Goal: Task Accomplishment & Management: Manage account settings

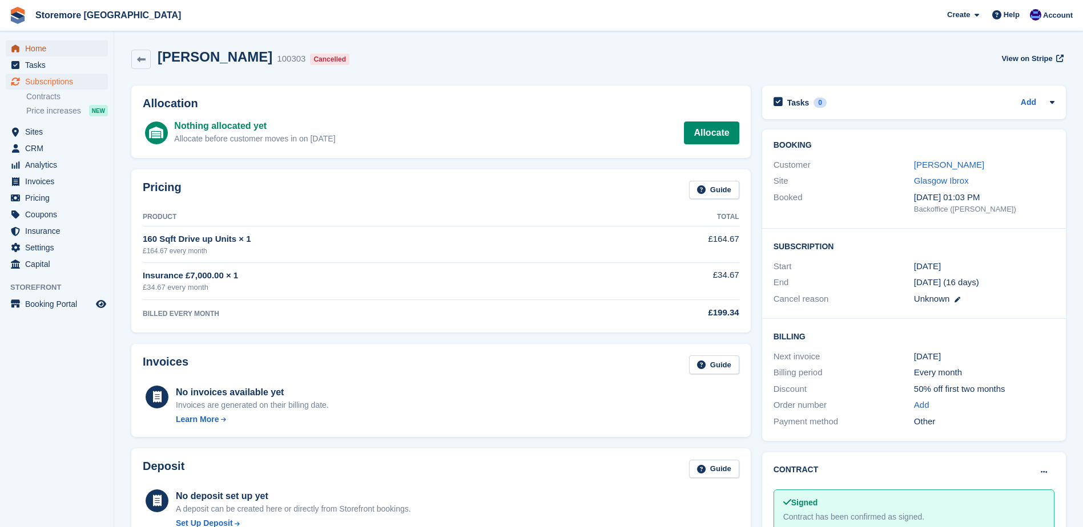
click at [73, 53] on span "Home" at bounding box center [59, 49] width 69 height 16
click at [1072, 17] on span "Account" at bounding box center [1058, 15] width 30 height 11
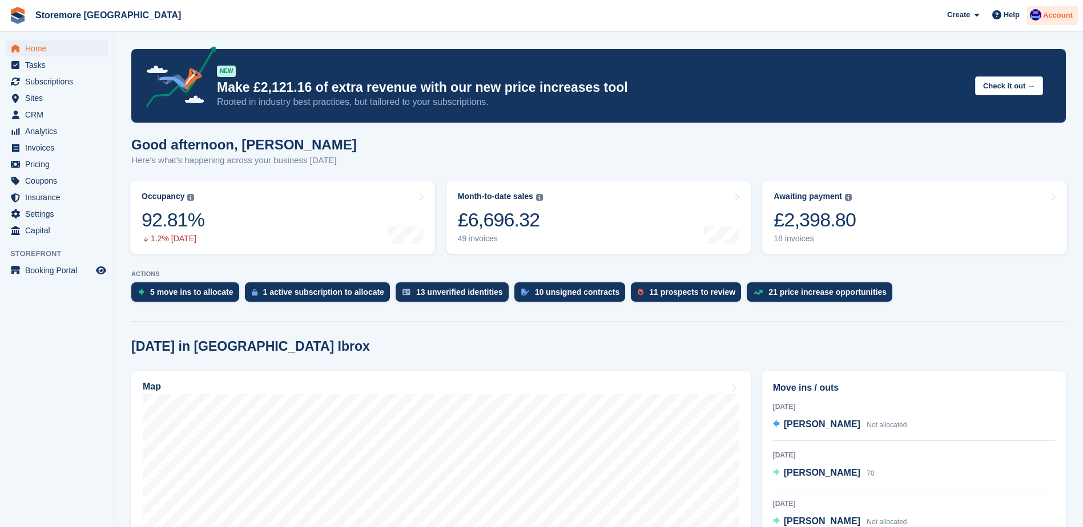
click at [1048, 17] on span "Account" at bounding box center [1058, 15] width 30 height 11
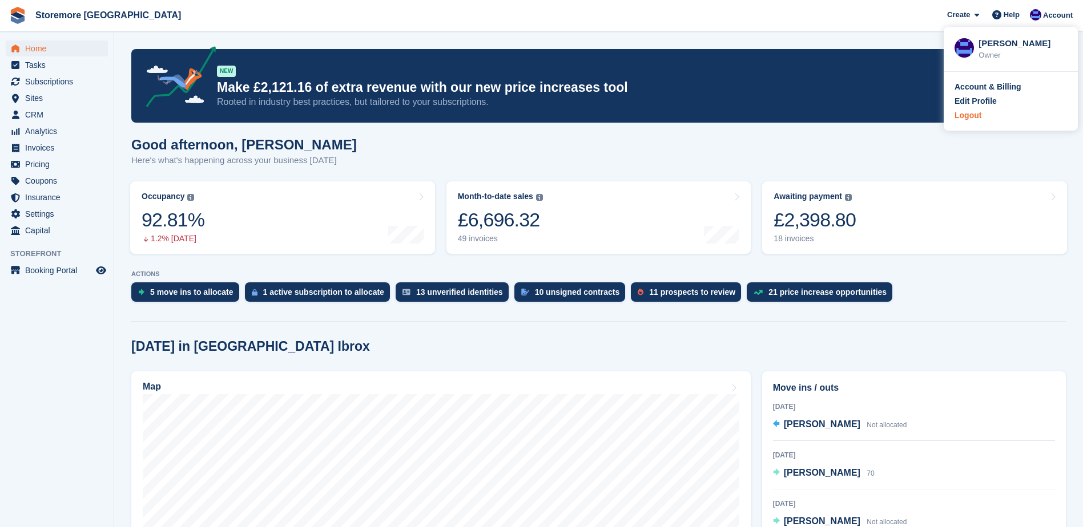
click at [976, 118] on div "Logout" at bounding box center [967, 116] width 27 height 12
